Goal: Book appointment/travel/reservation

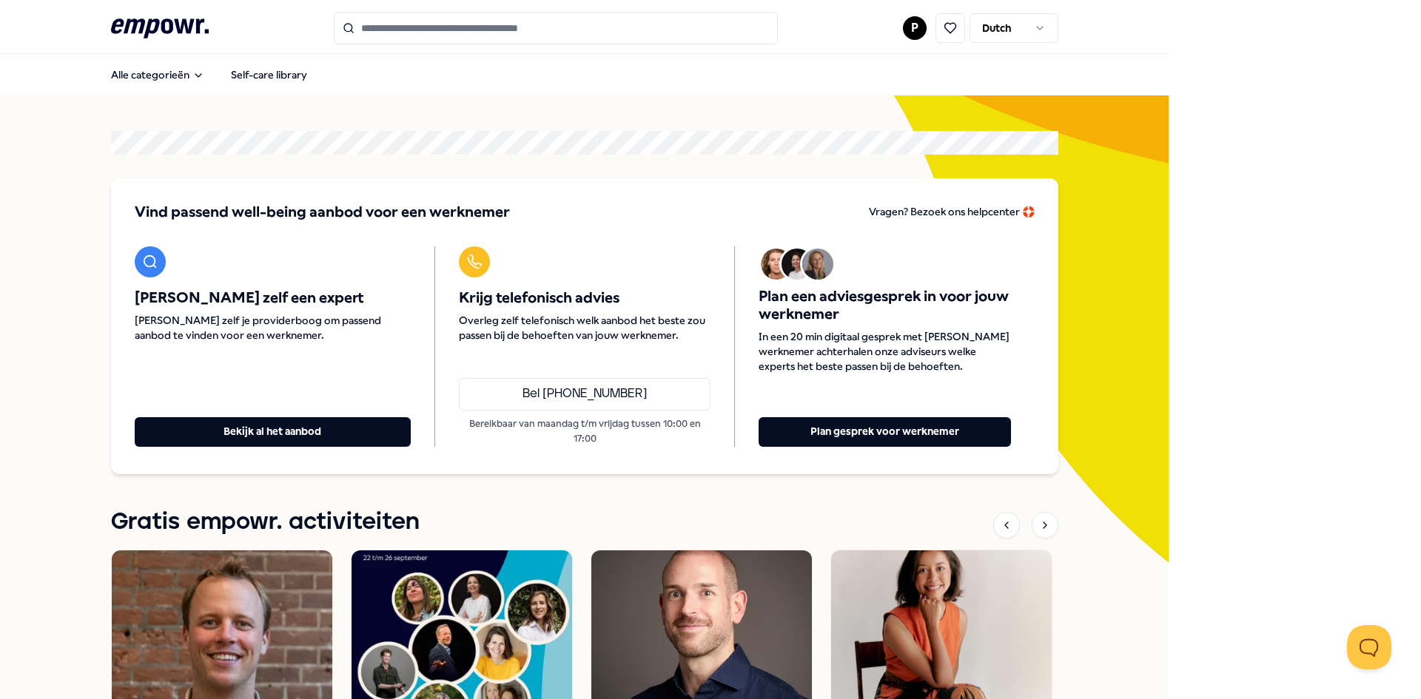
click at [838, 18] on div ".empowr-logo_svg__cls-1{fill:#03032f} P Dutch" at bounding box center [584, 28] width 947 height 33
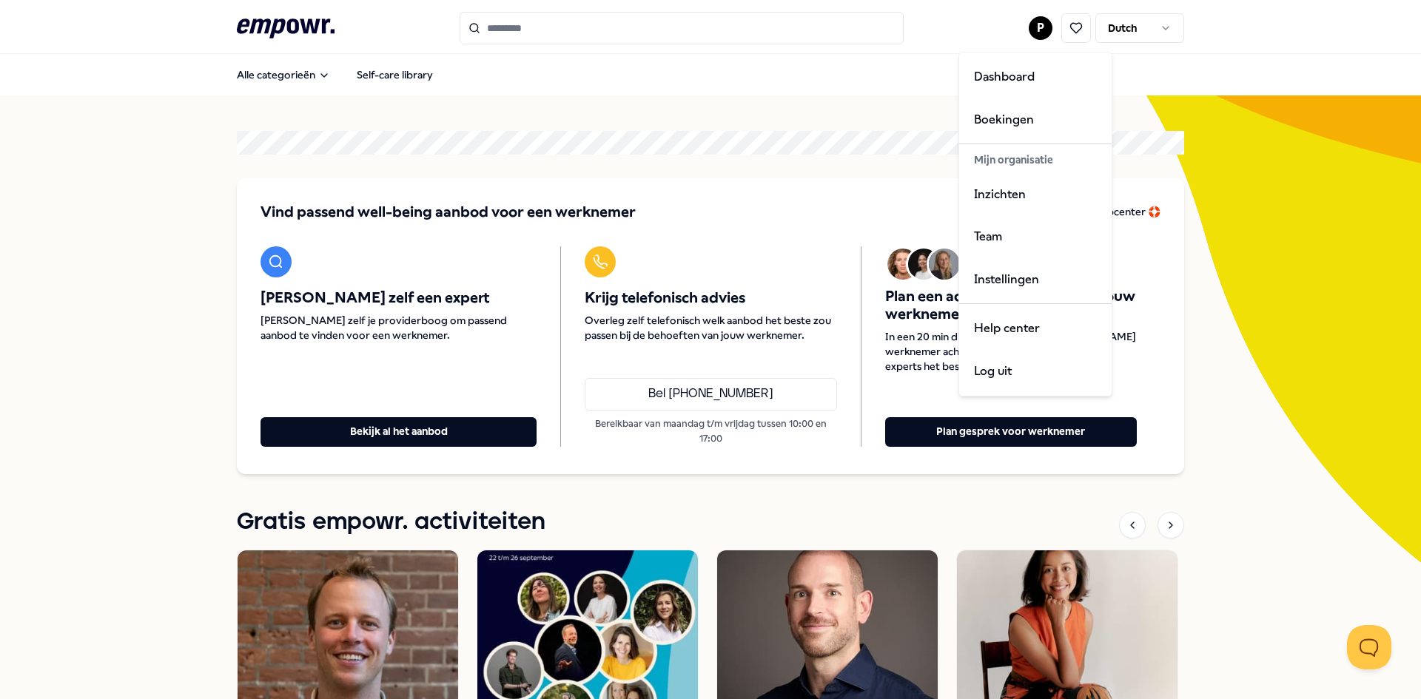
click at [1038, 29] on html ".empowr-logo_svg__cls-1{fill:#03032f} P Dutch Alle categorieën Self-care librar…" at bounding box center [710, 349] width 1421 height 699
click at [1016, 71] on div "Dashboard" at bounding box center [1035, 76] width 147 height 43
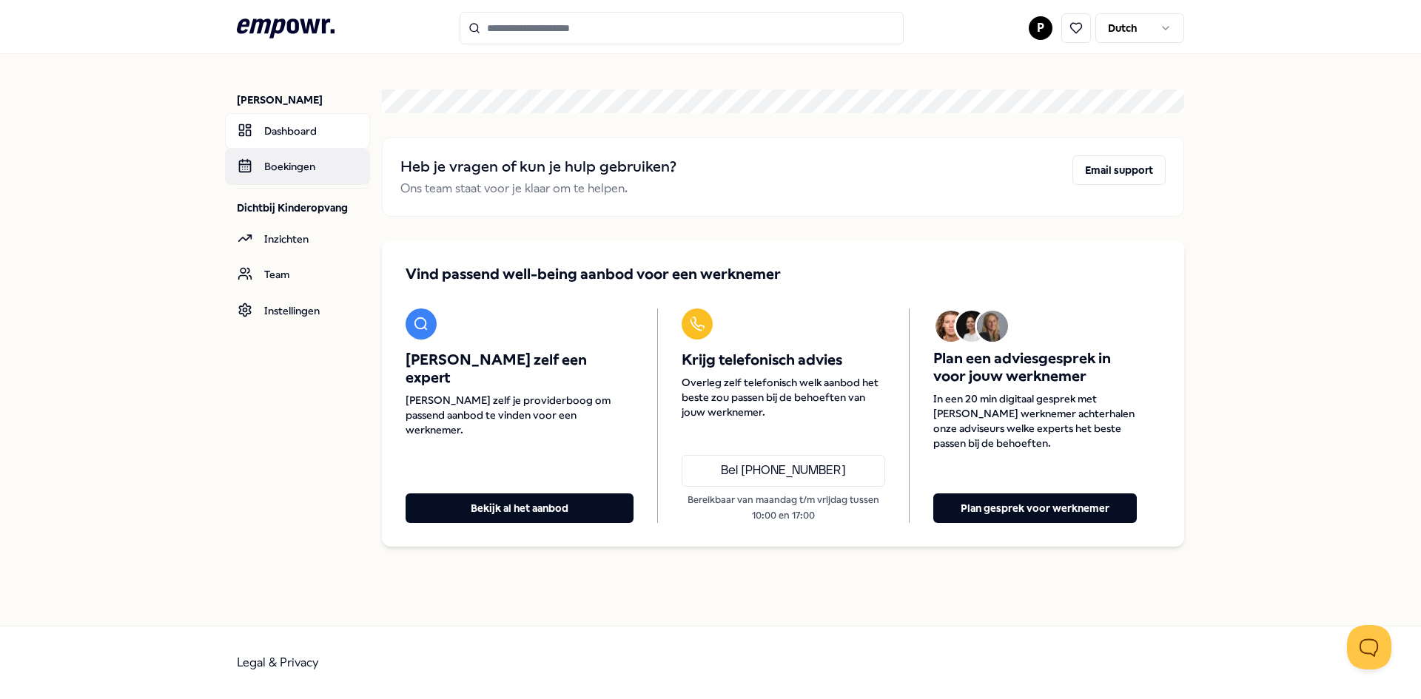
click at [294, 168] on link "Boekingen" at bounding box center [297, 167] width 145 height 36
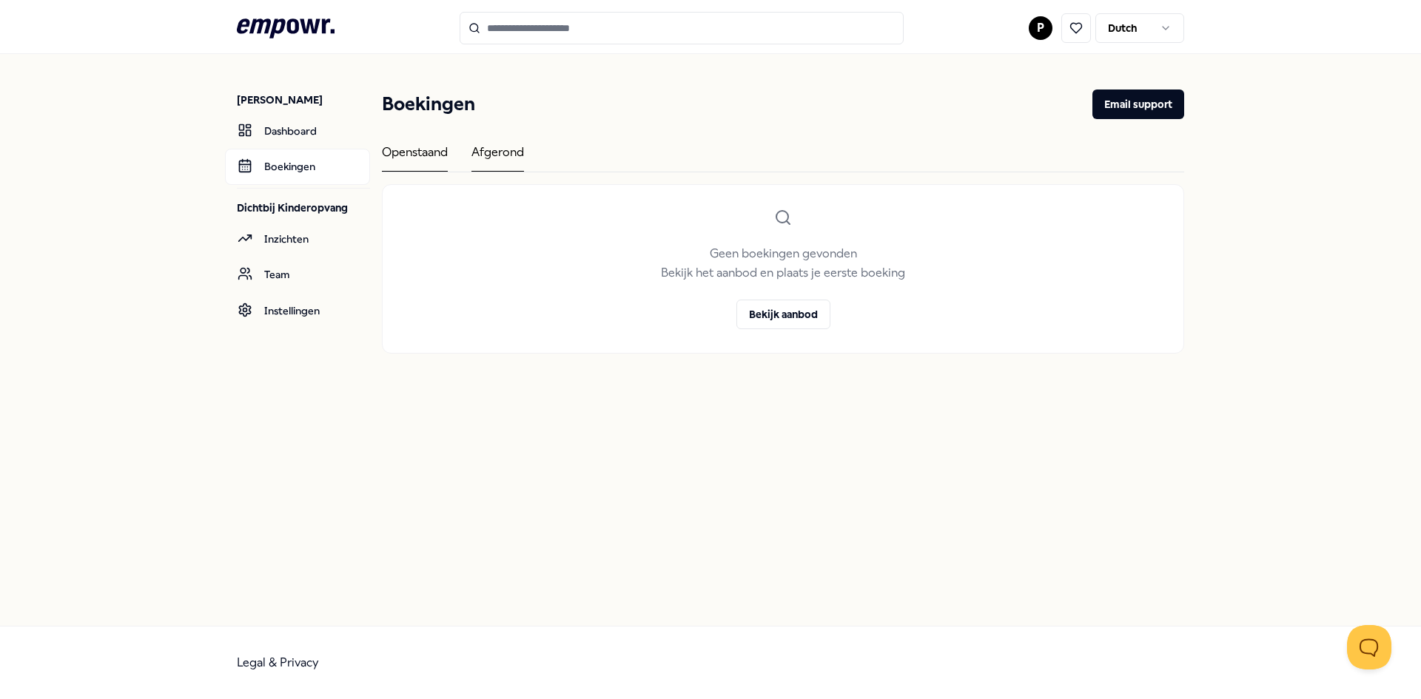
click at [498, 152] on div "Afgerond" at bounding box center [497, 157] width 53 height 29
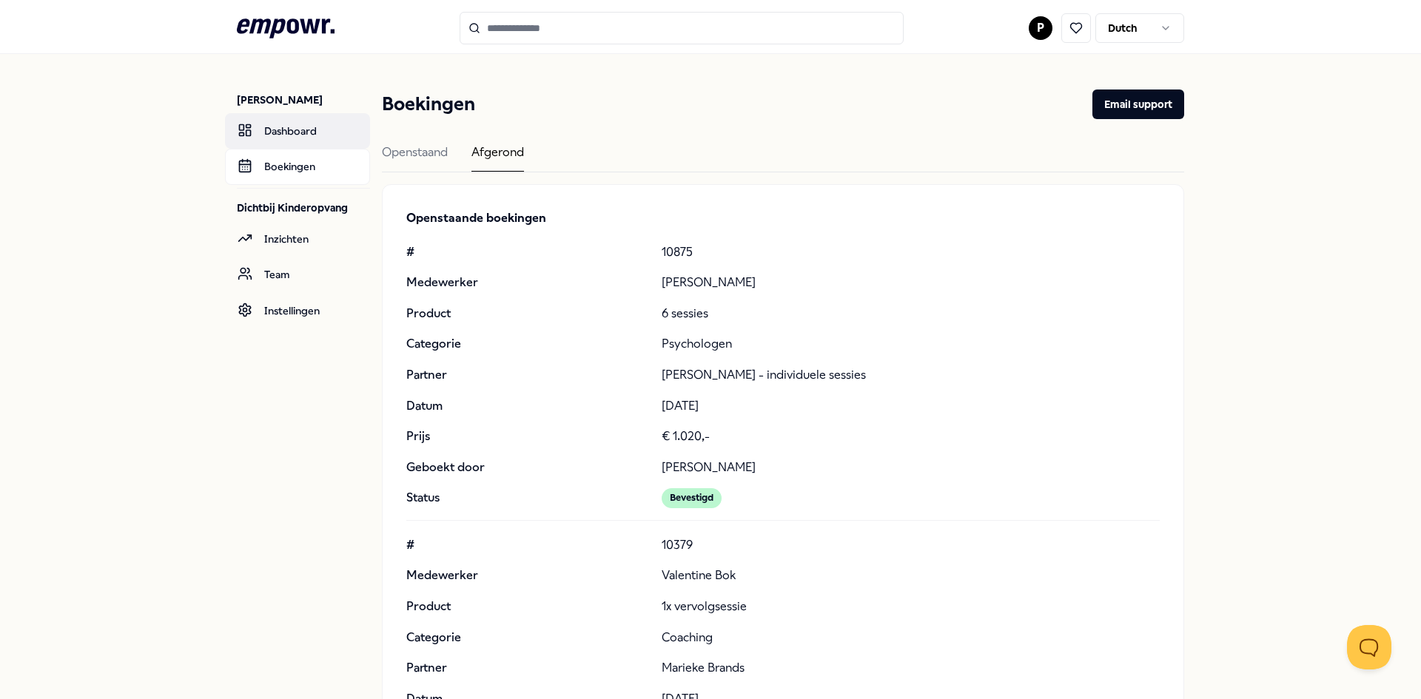
click at [260, 129] on link "Dashboard" at bounding box center [297, 131] width 145 height 36
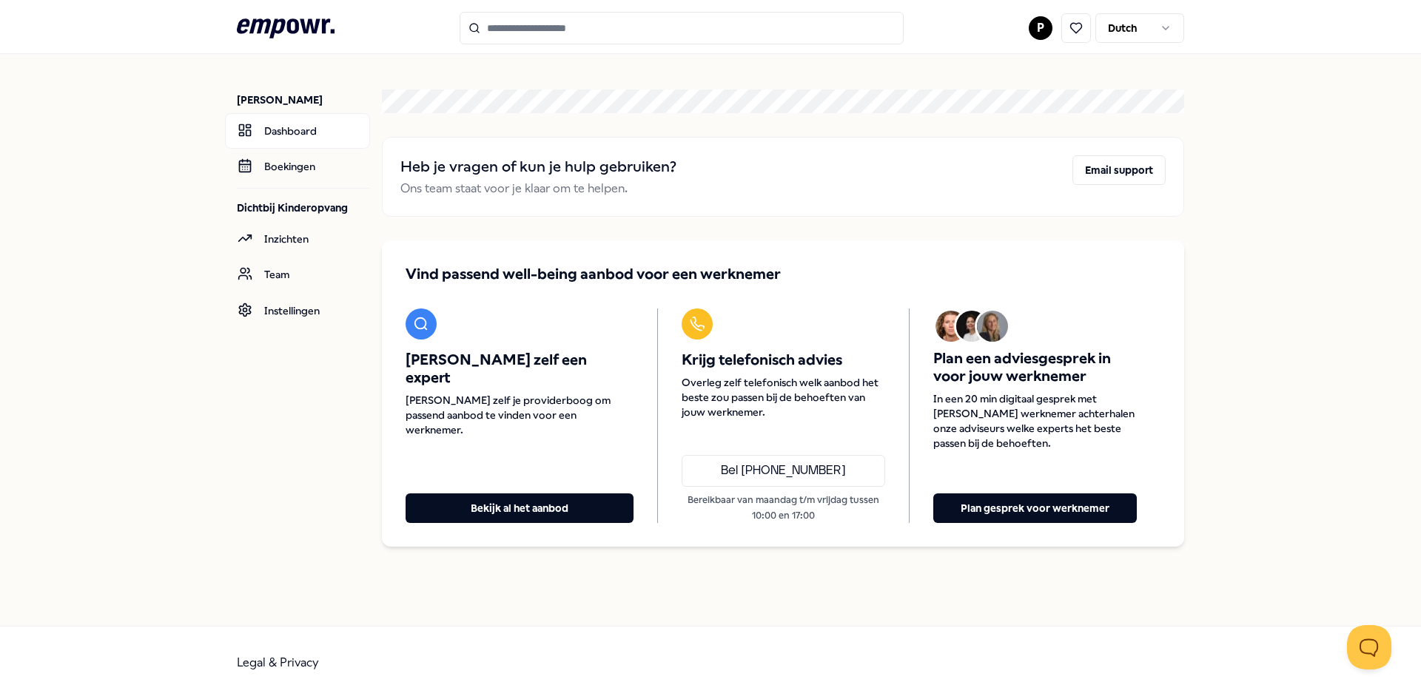
click at [299, 33] on icon ".empowr-logo_svg__cls-1{fill:#03032f}" at bounding box center [286, 28] width 98 height 27
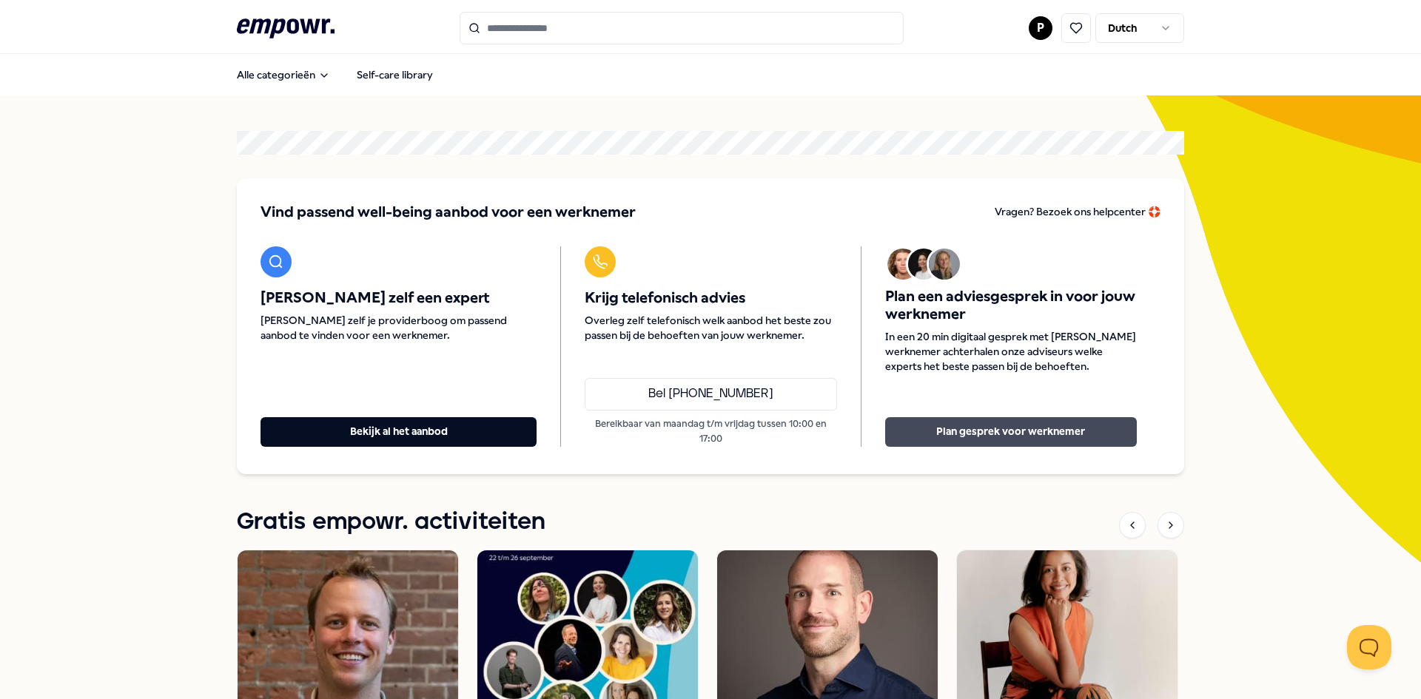
click at [1012, 430] on button "Plan gesprek voor werknemer" at bounding box center [1011, 432] width 252 height 30
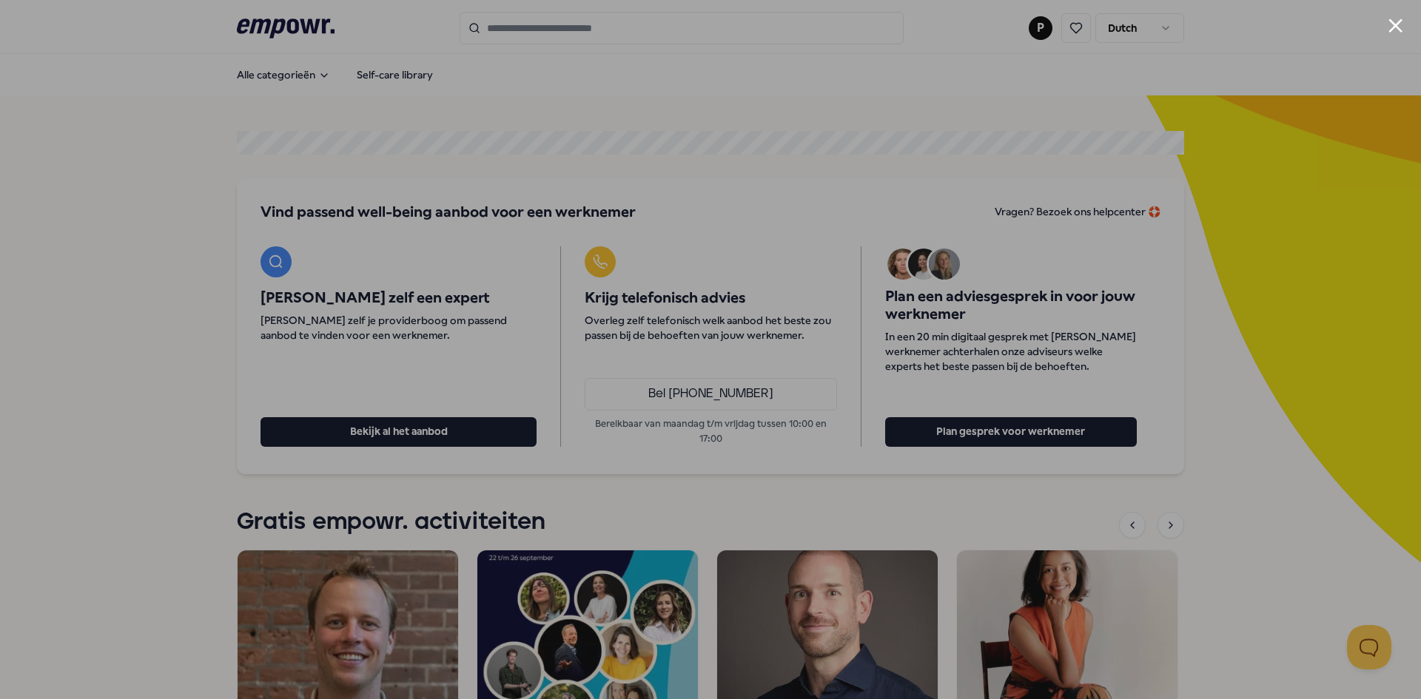
click at [1394, 28] on button "Close modal" at bounding box center [1395, 25] width 14 height 14
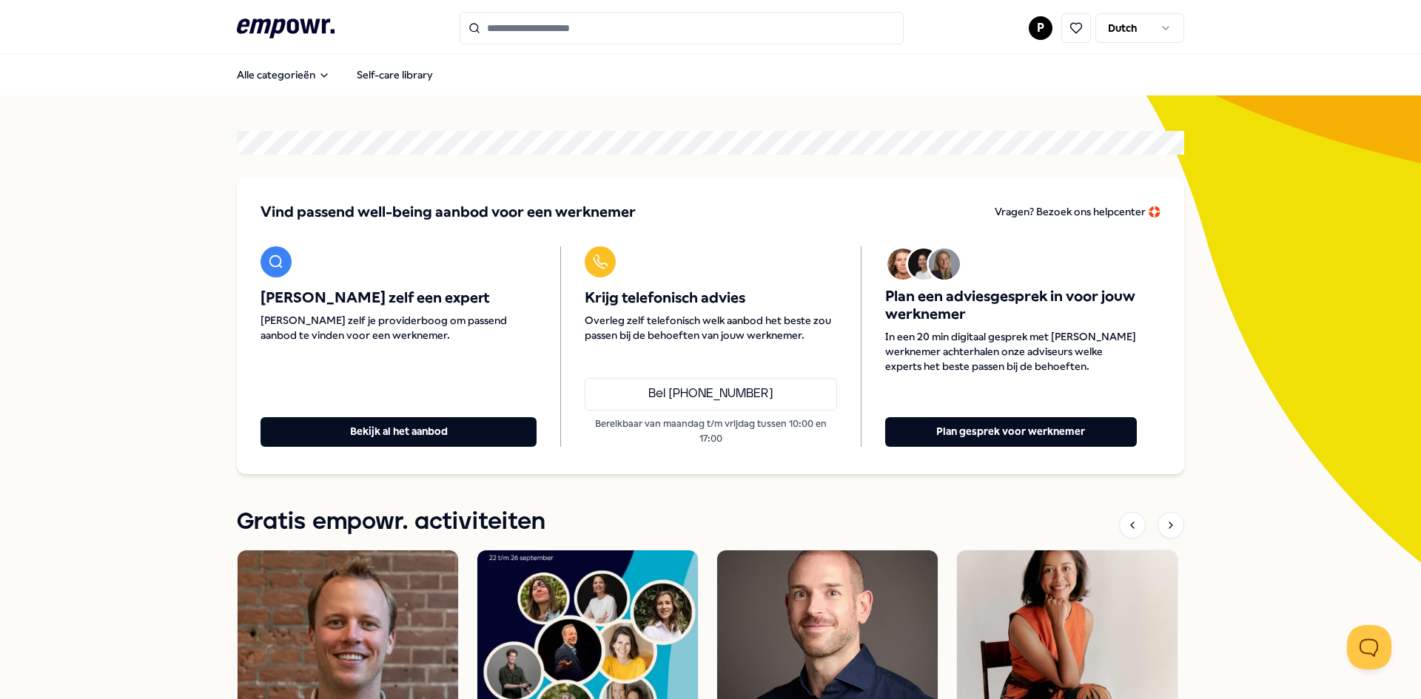
click at [511, 34] on input "Search for products, categories or subcategories" at bounding box center [681, 28] width 444 height 33
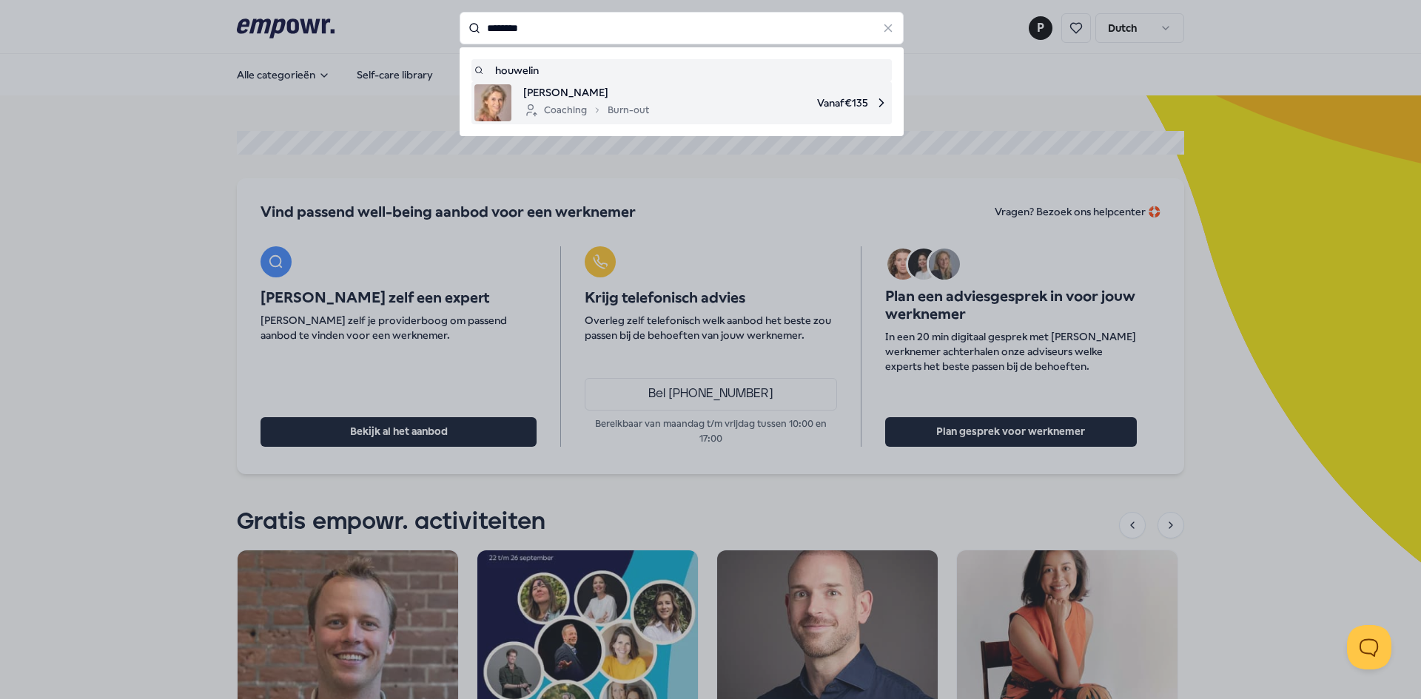
click at [635, 96] on span "[PERSON_NAME]" at bounding box center [586, 92] width 126 height 16
type input "********"
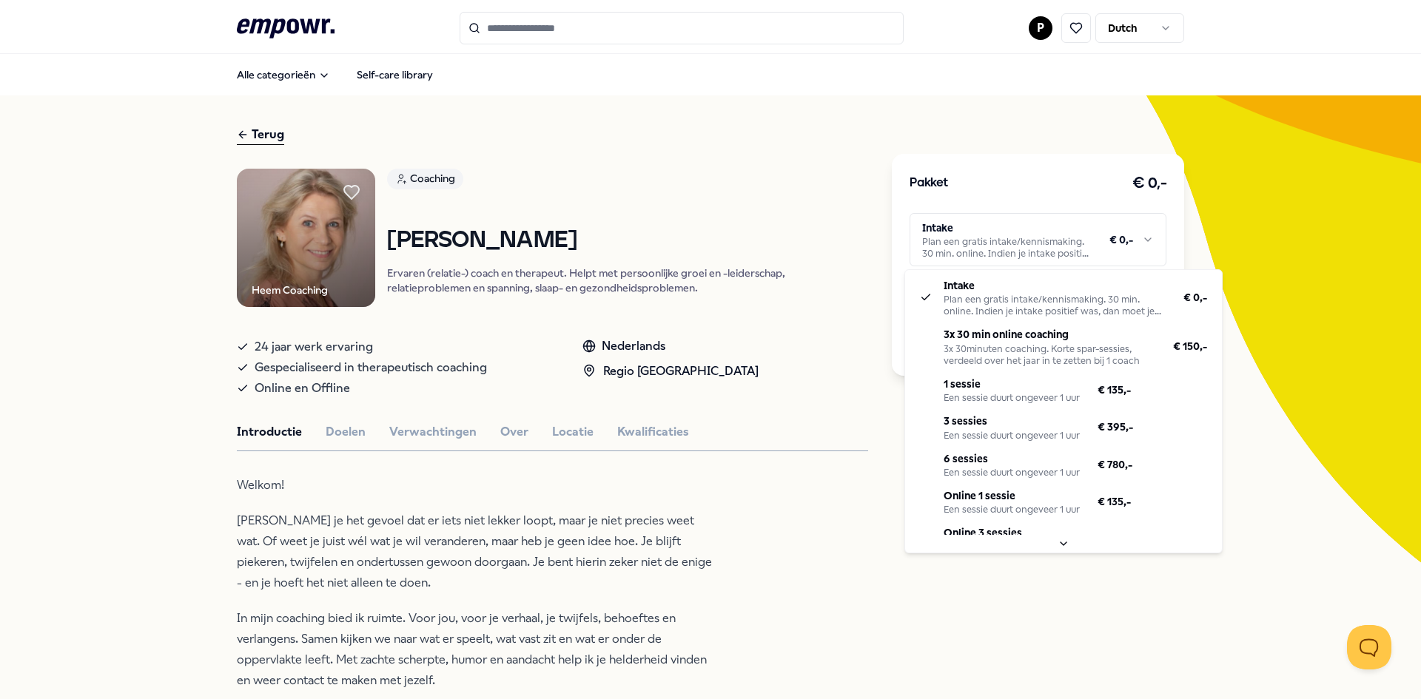
click at [1032, 246] on html ".empowr-logo_svg__cls-1{fill:#03032f} P Dutch Alle categorieën Self-care librar…" at bounding box center [710, 349] width 1421 height 699
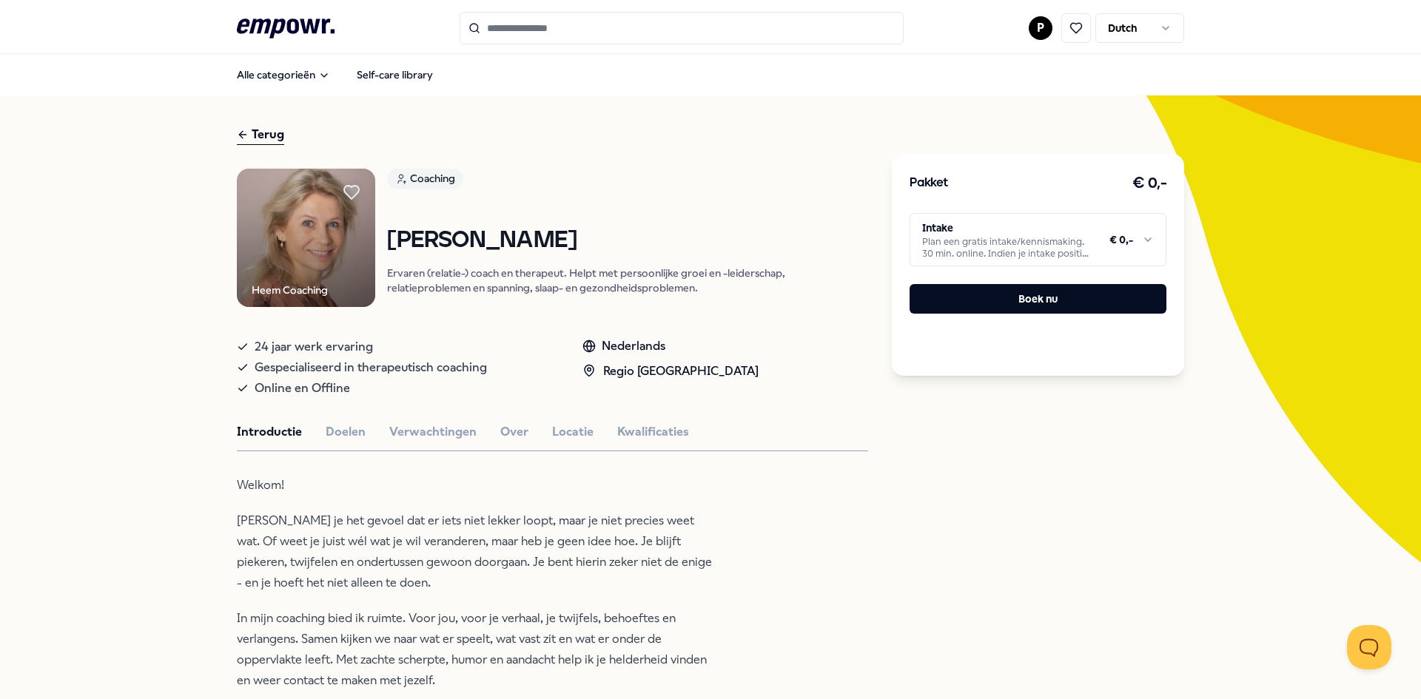
click at [759, 127] on html ".empowr-logo_svg__cls-1{fill:#03032f} P Dutch Alle categorieën Self-care librar…" at bounding box center [710, 349] width 1421 height 699
